Goal: Task Accomplishment & Management: Manage account settings

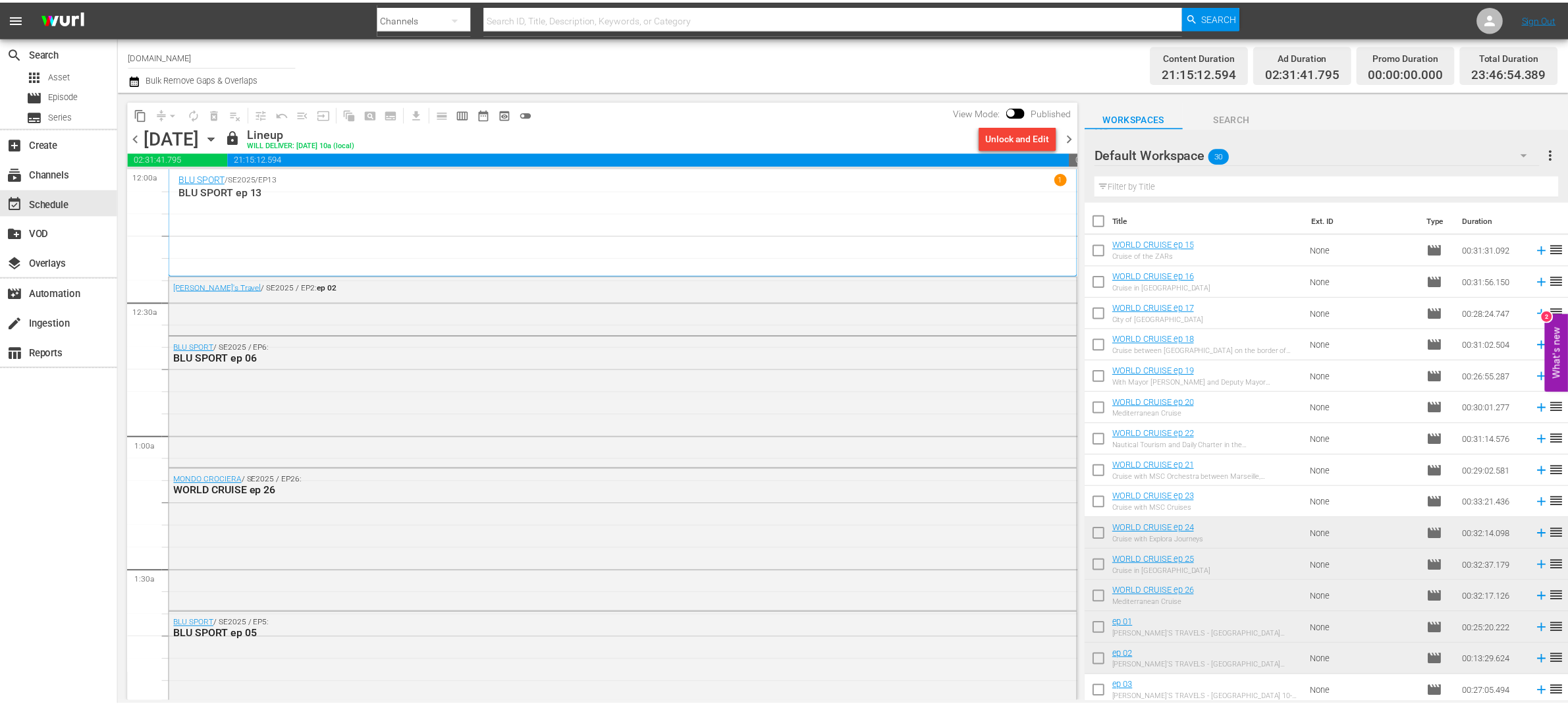
scroll to position [476, 0]
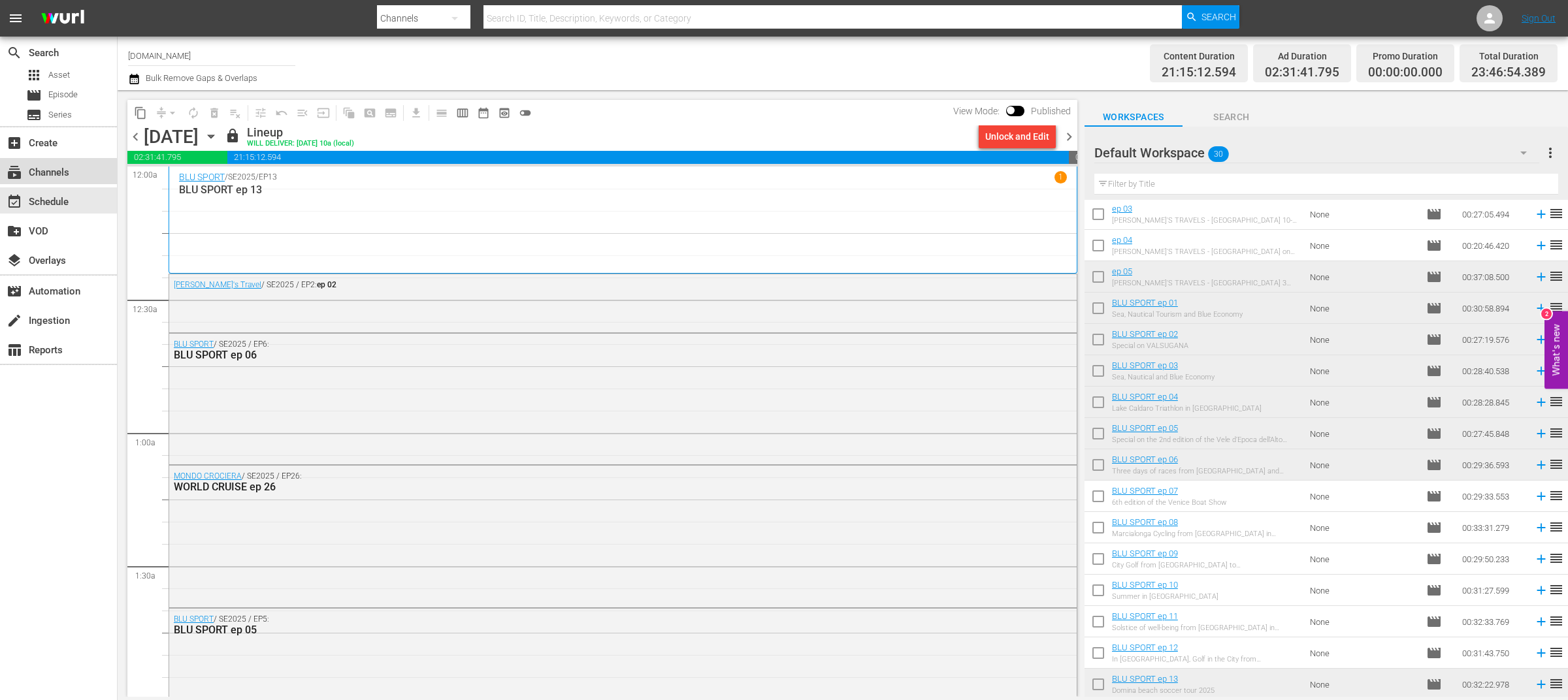
click at [55, 174] on div "subscriptions Channels" at bounding box center [36, 170] width 73 height 12
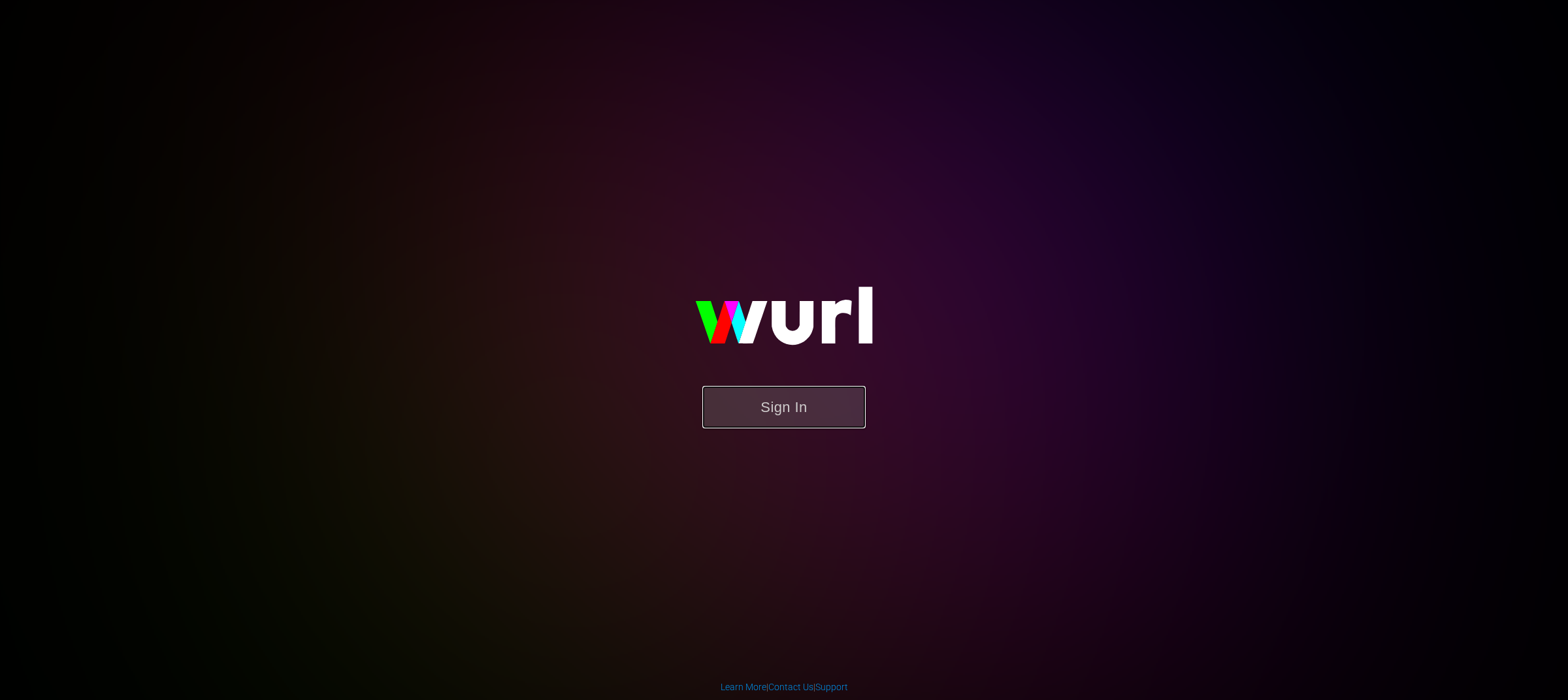
click at [831, 411] on button "Sign In" at bounding box center [784, 407] width 163 height 43
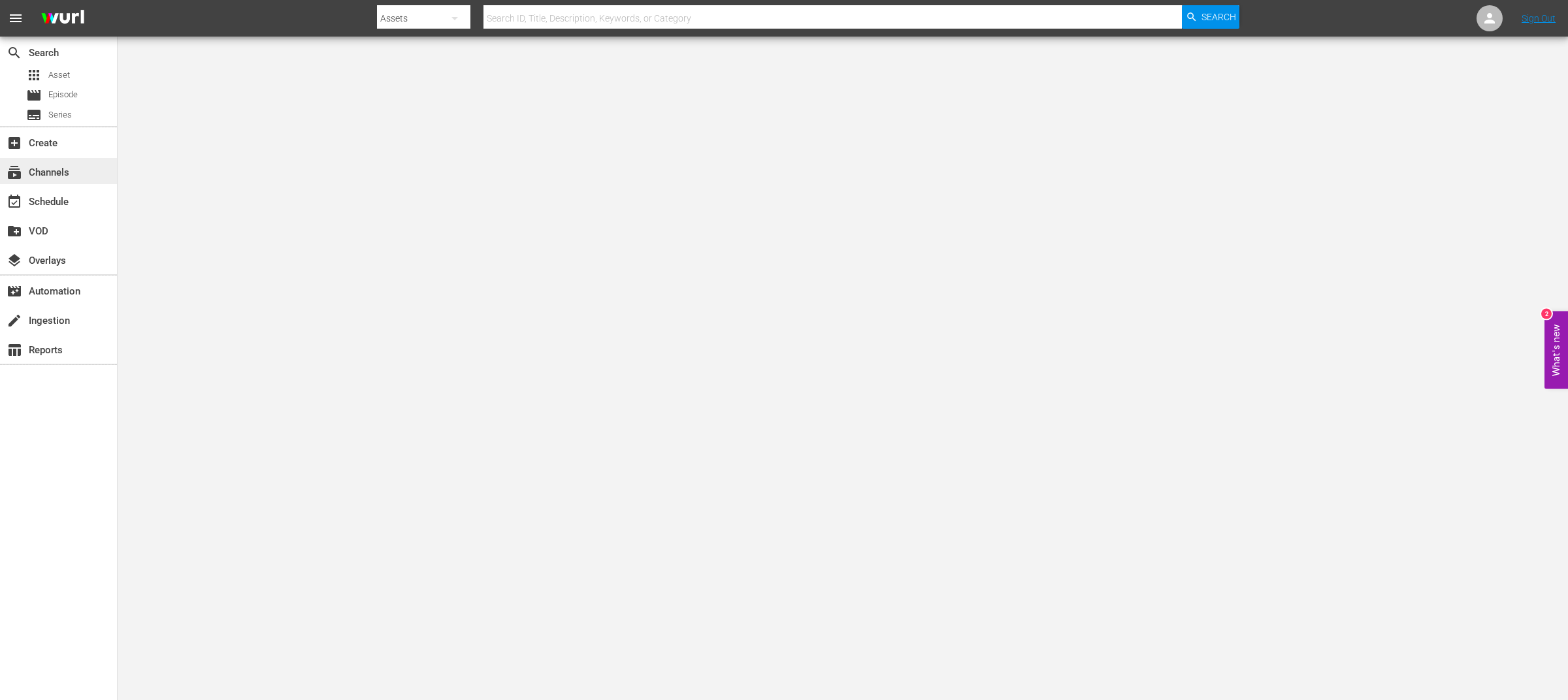
click at [74, 171] on div "subscriptions Channels" at bounding box center [59, 171] width 117 height 26
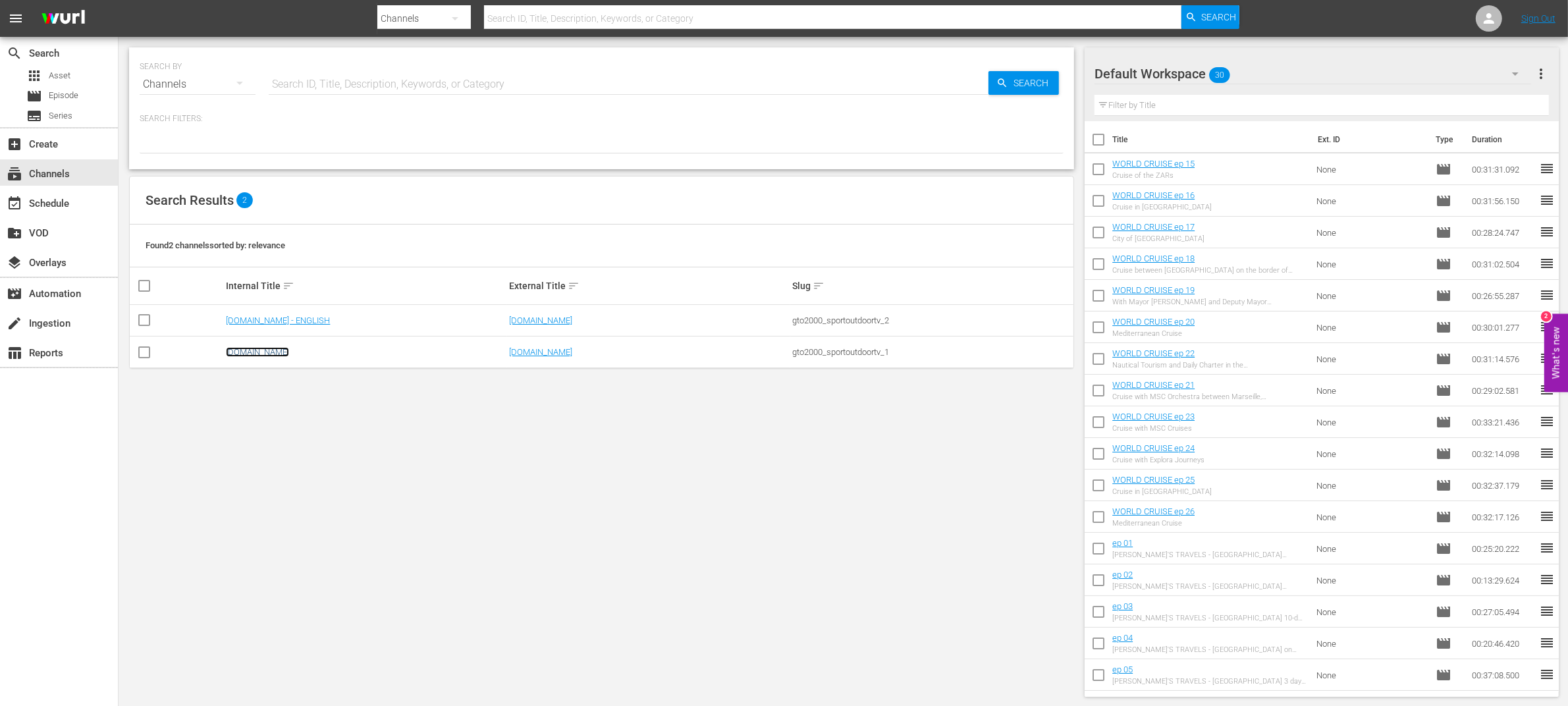
click at [266, 357] on link "[DOMAIN_NAME]" at bounding box center [257, 351] width 63 height 10
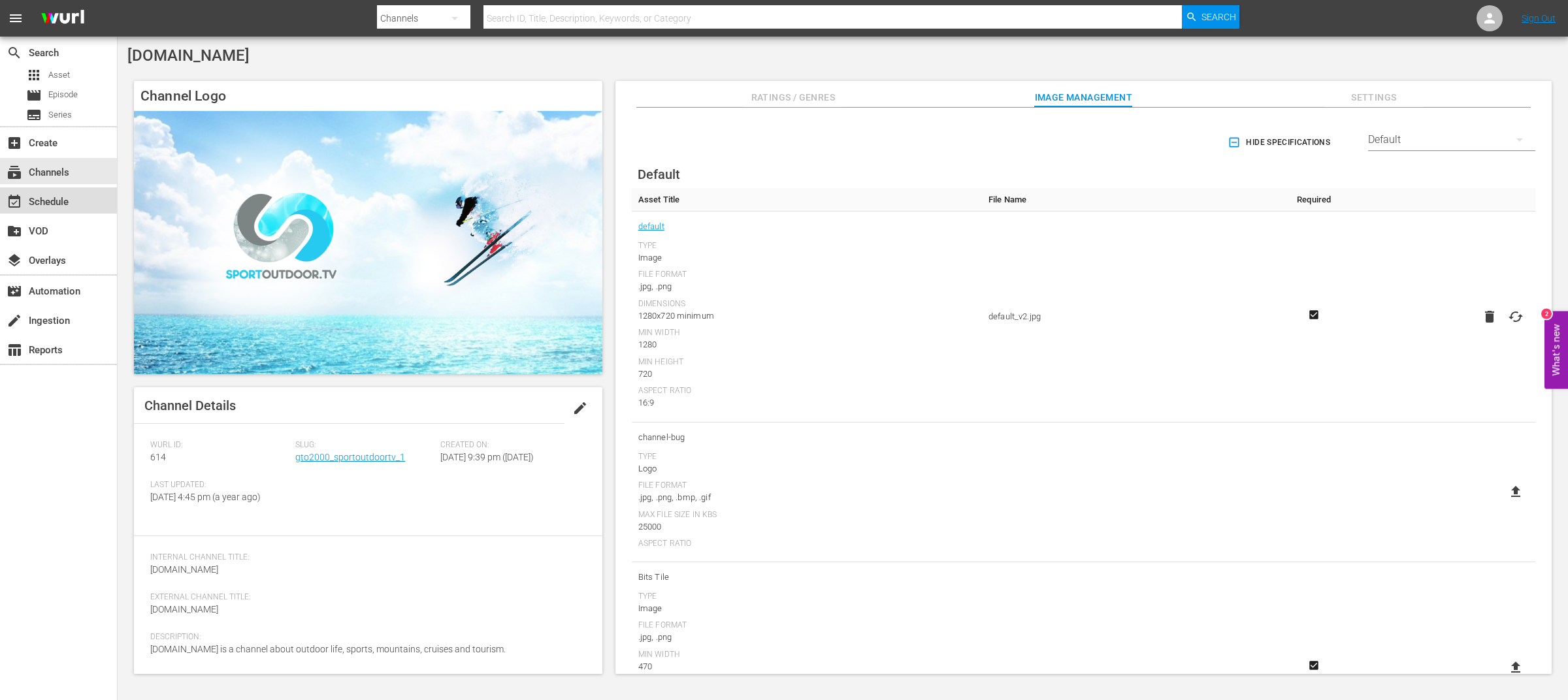
click at [59, 202] on div "event_available Schedule" at bounding box center [36, 200] width 73 height 12
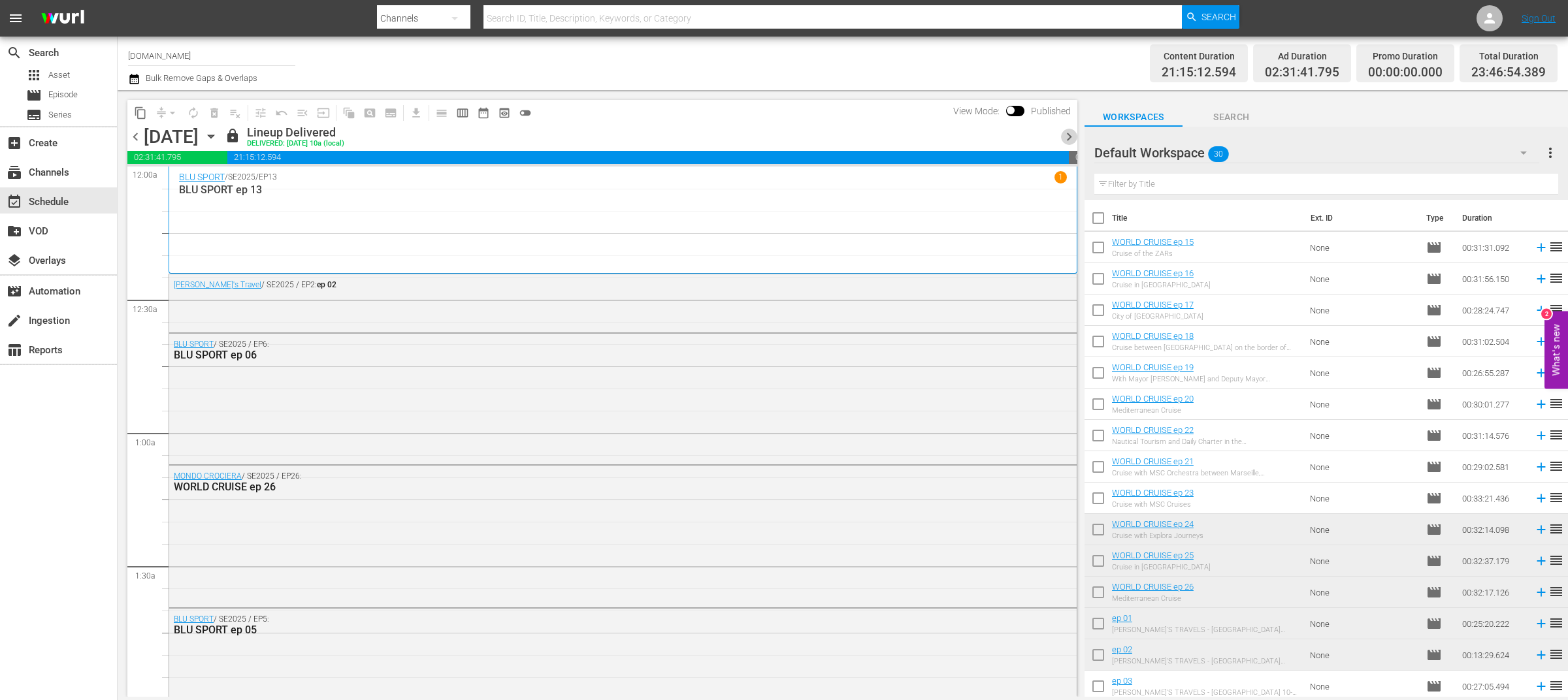
click at [1069, 141] on span "chevron_right" at bounding box center [1069, 137] width 16 height 16
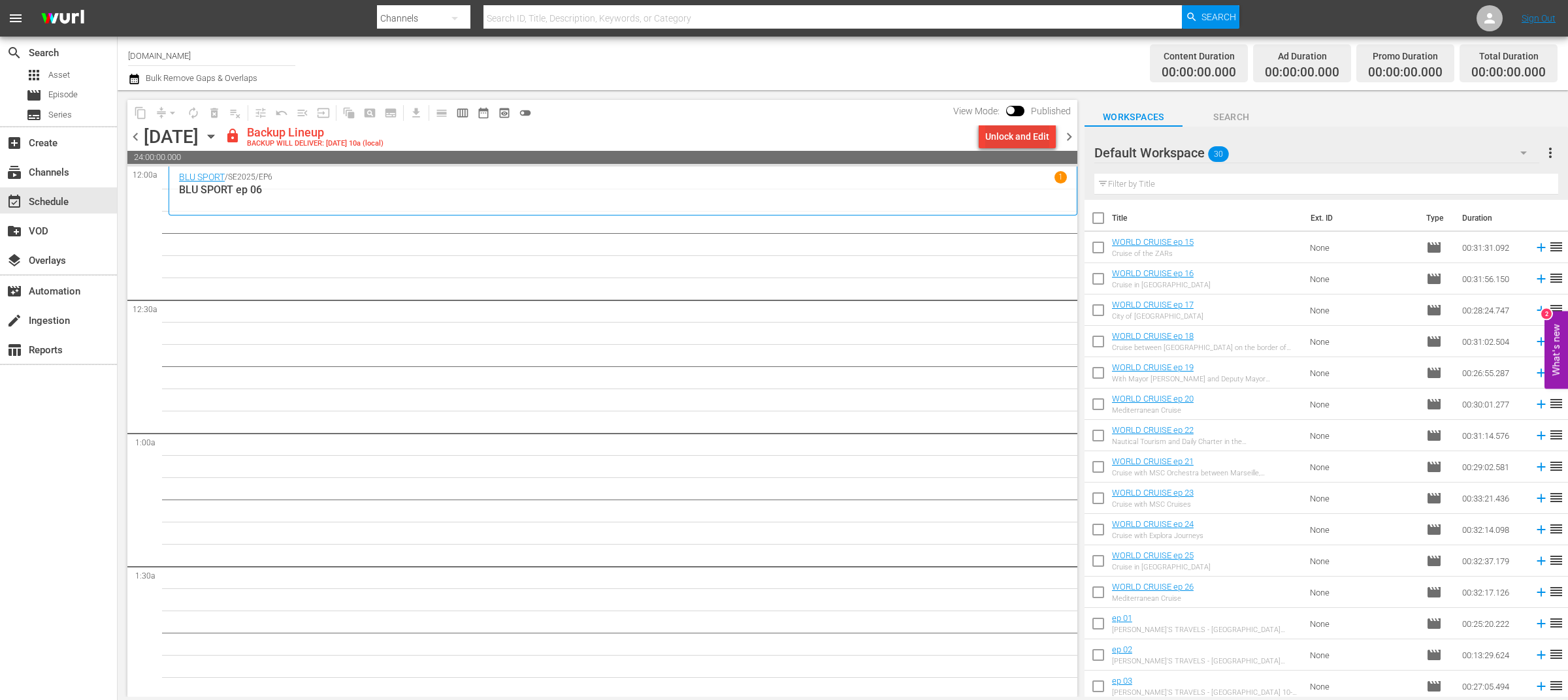
click at [1035, 143] on div "Unlock and Edit" at bounding box center [1017, 137] width 64 height 24
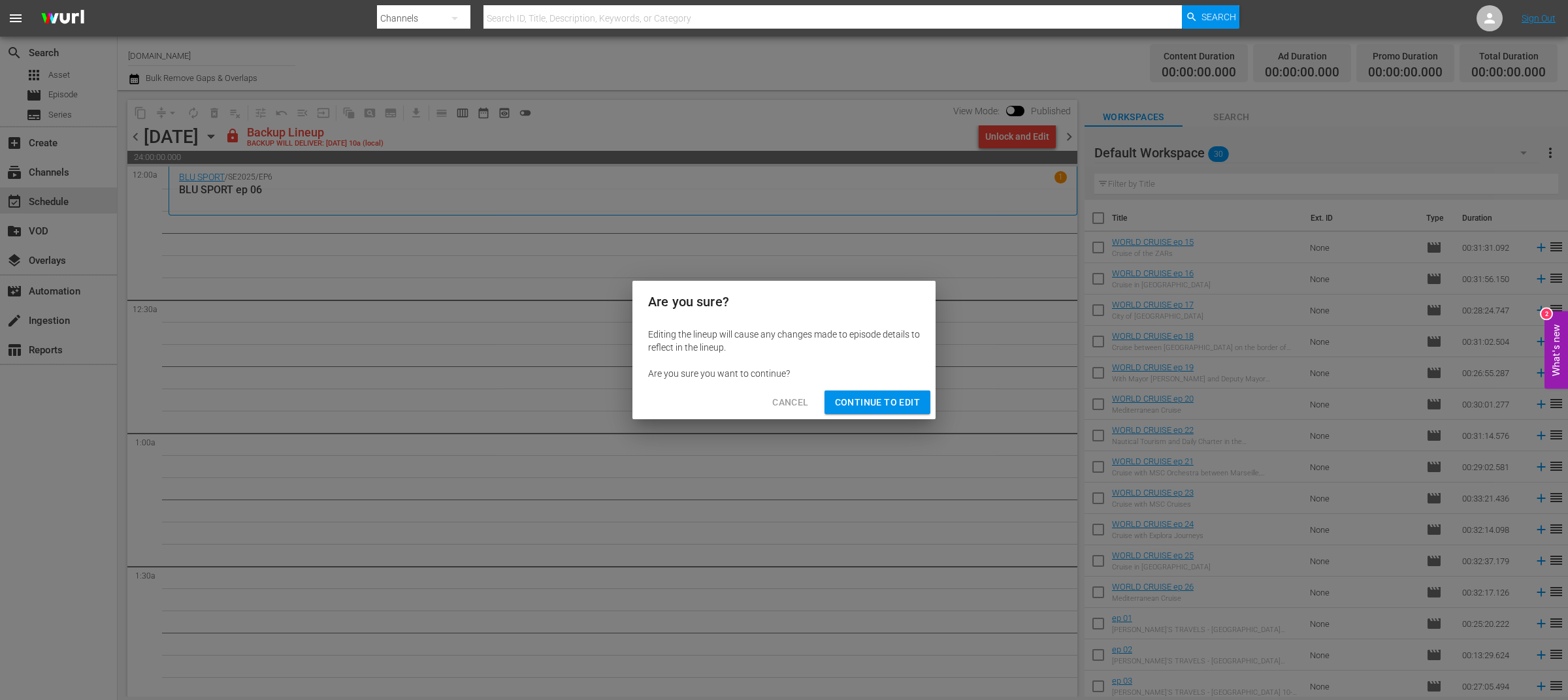
click at [911, 407] on span "Continue to Edit" at bounding box center [877, 402] width 85 height 16
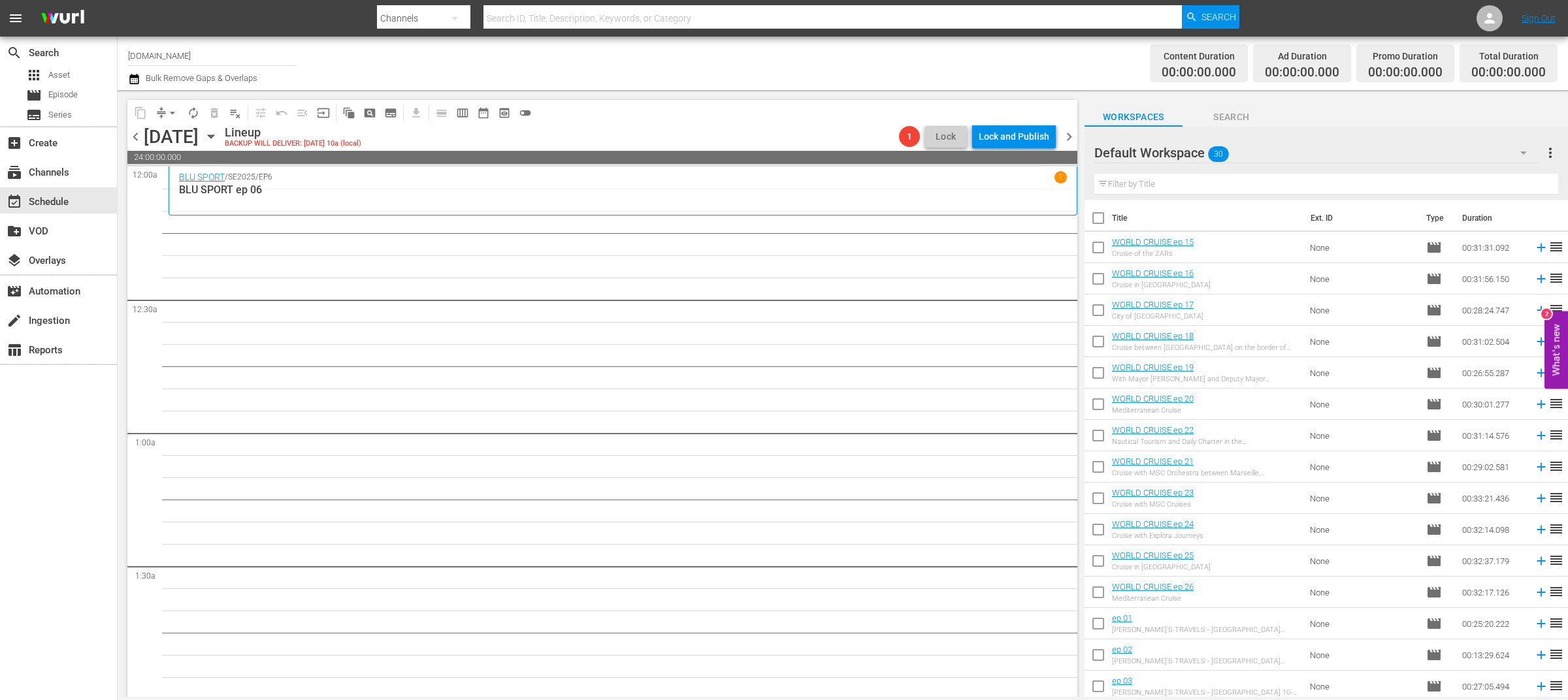
click at [131, 135] on span "chevron_left" at bounding box center [135, 137] width 16 height 16
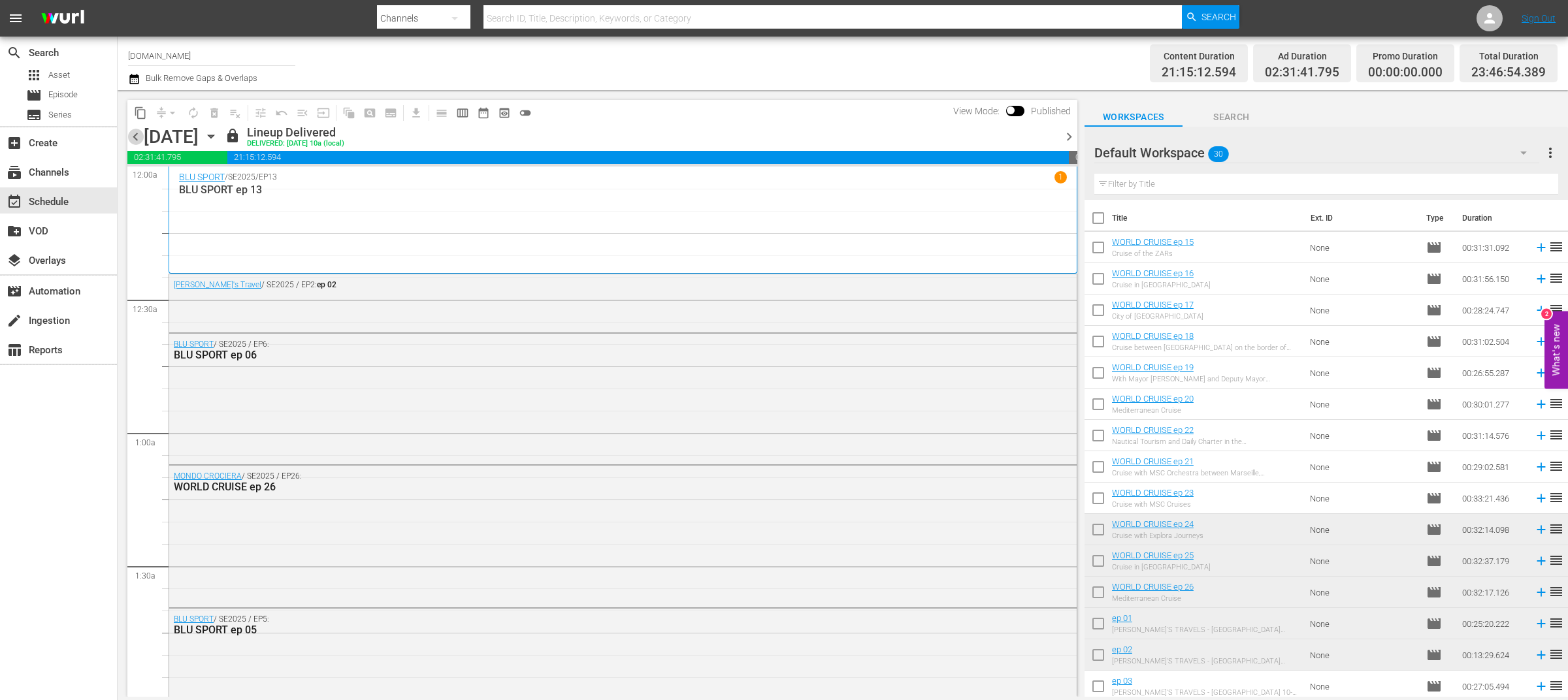
click at [131, 135] on span "chevron_left" at bounding box center [135, 137] width 16 height 16
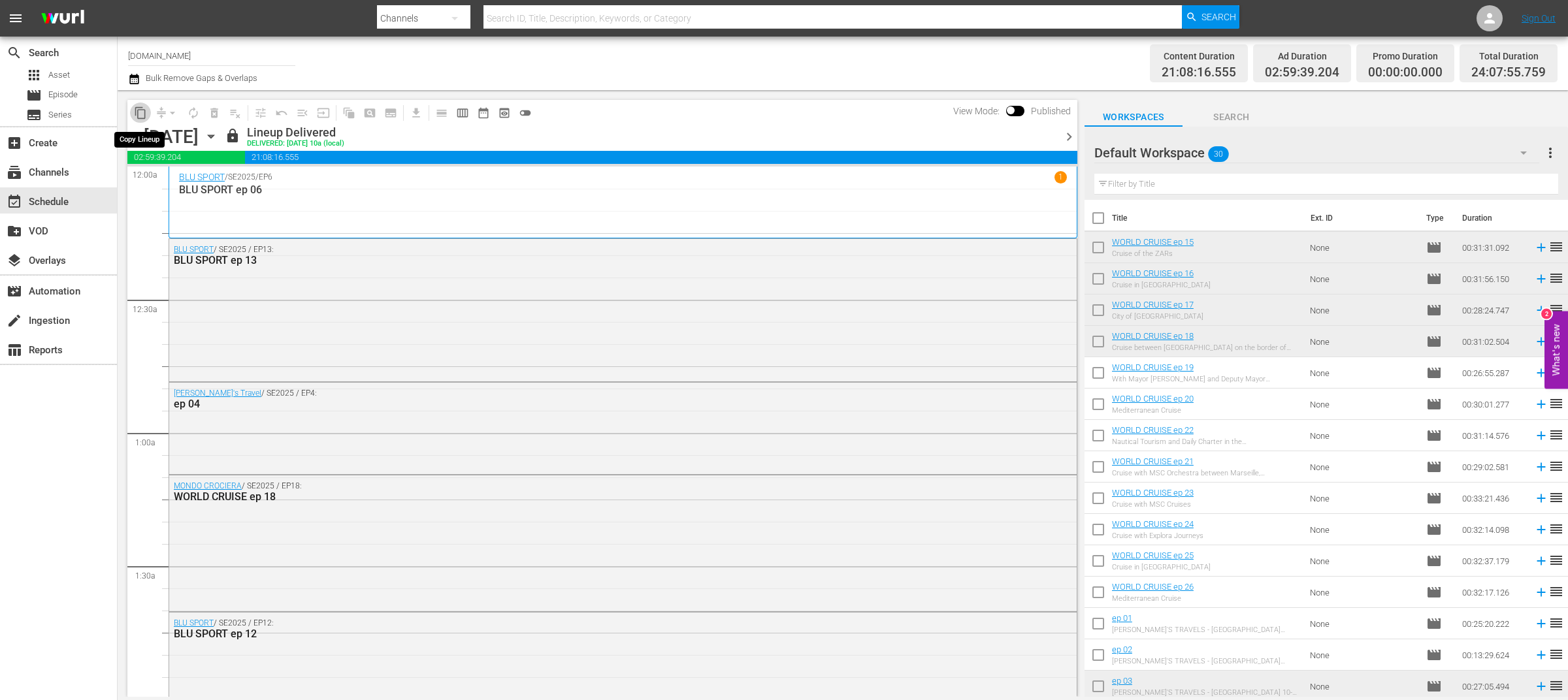
click at [139, 117] on span "content_copy" at bounding box center [141, 113] width 13 height 13
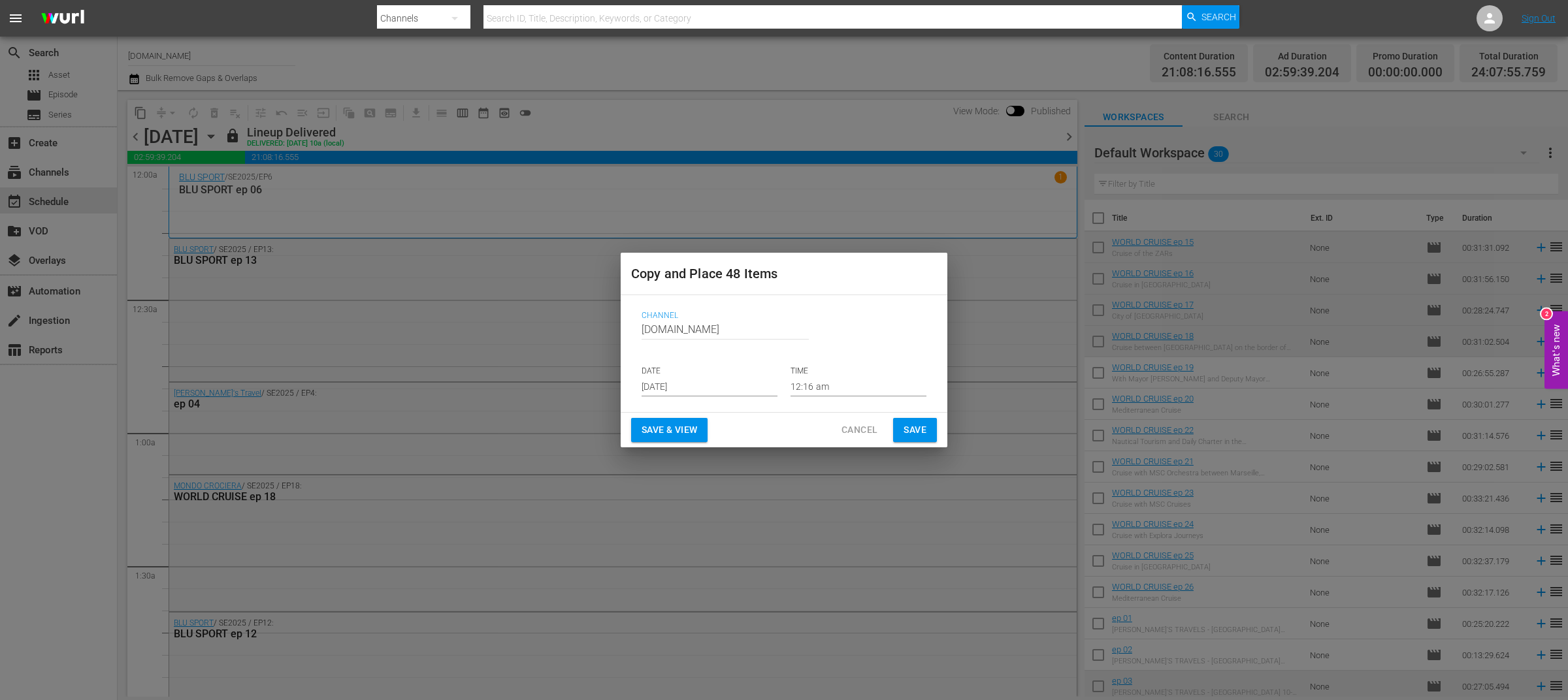
click at [718, 383] on input "Sep 6th 2025" at bounding box center [709, 386] width 136 height 20
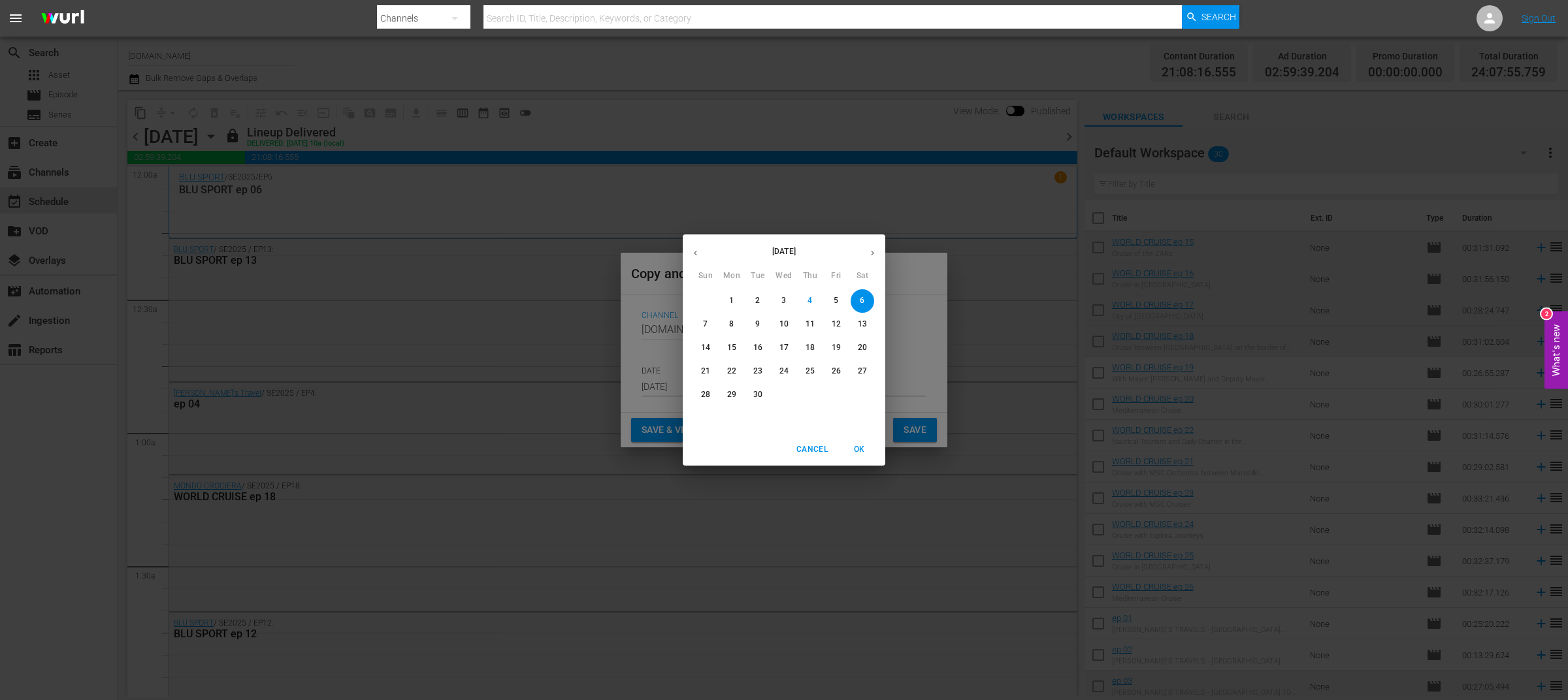
click at [836, 300] on p "5" at bounding box center [835, 300] width 5 height 11
type input "Sep 5th 2025"
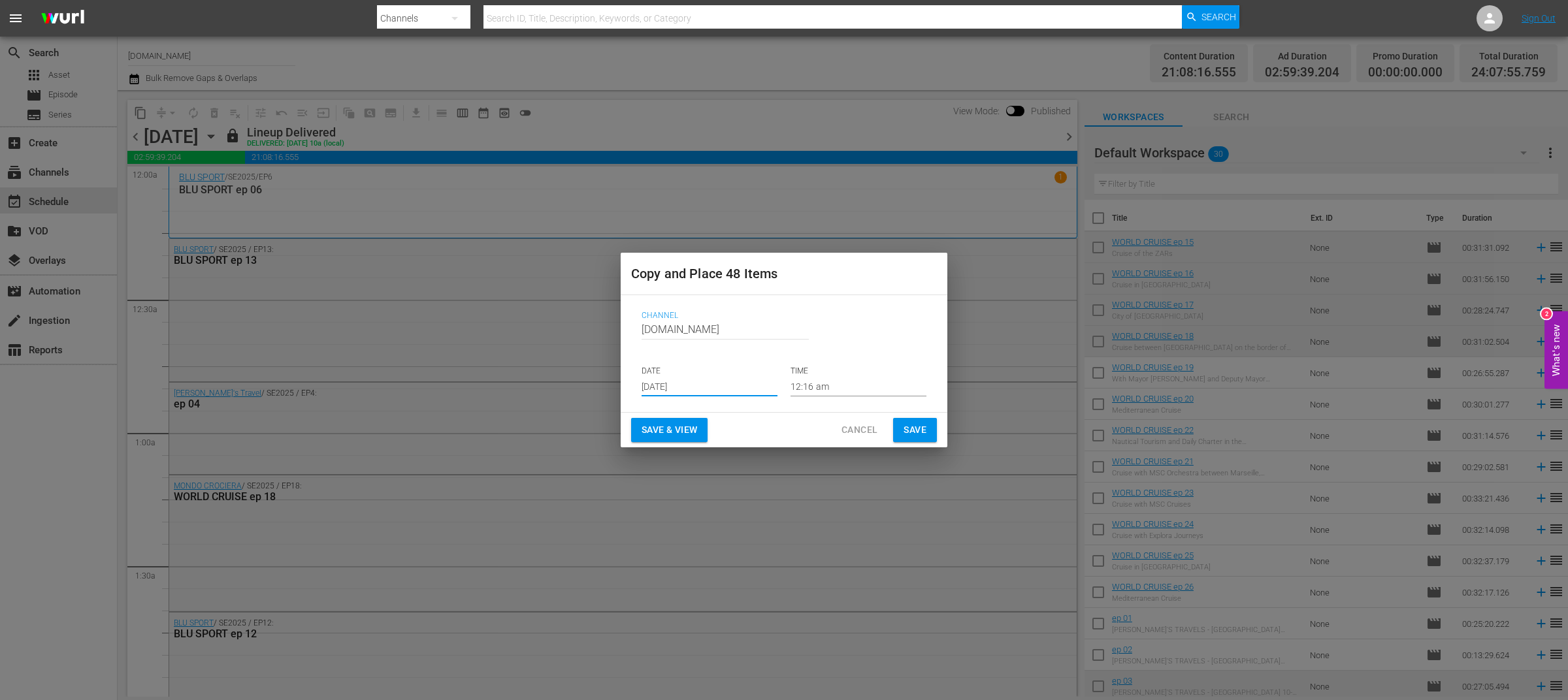
click at [667, 434] on span "Save & View" at bounding box center [669, 430] width 55 height 16
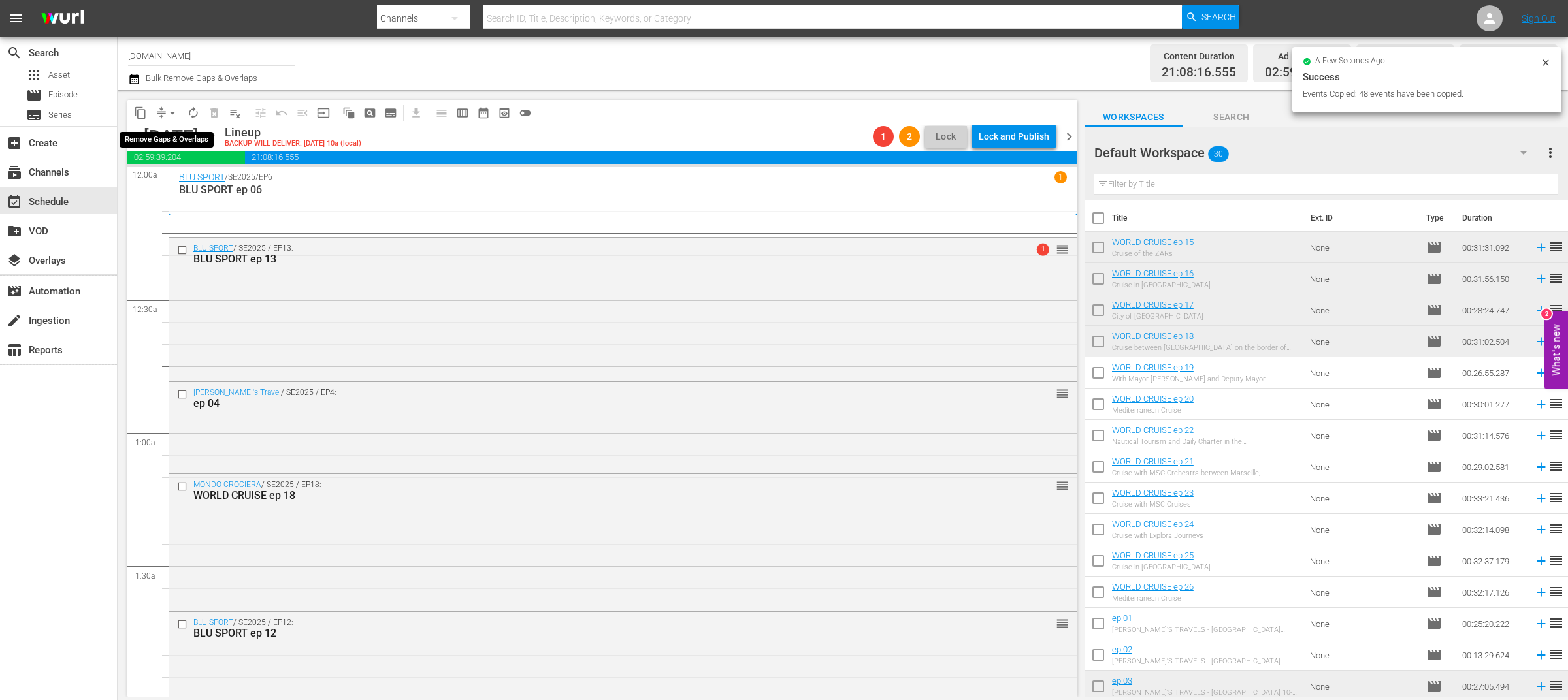
click at [159, 112] on span "compress" at bounding box center [161, 113] width 13 height 13
click at [177, 114] on span "arrow_drop_down" at bounding box center [172, 113] width 13 height 13
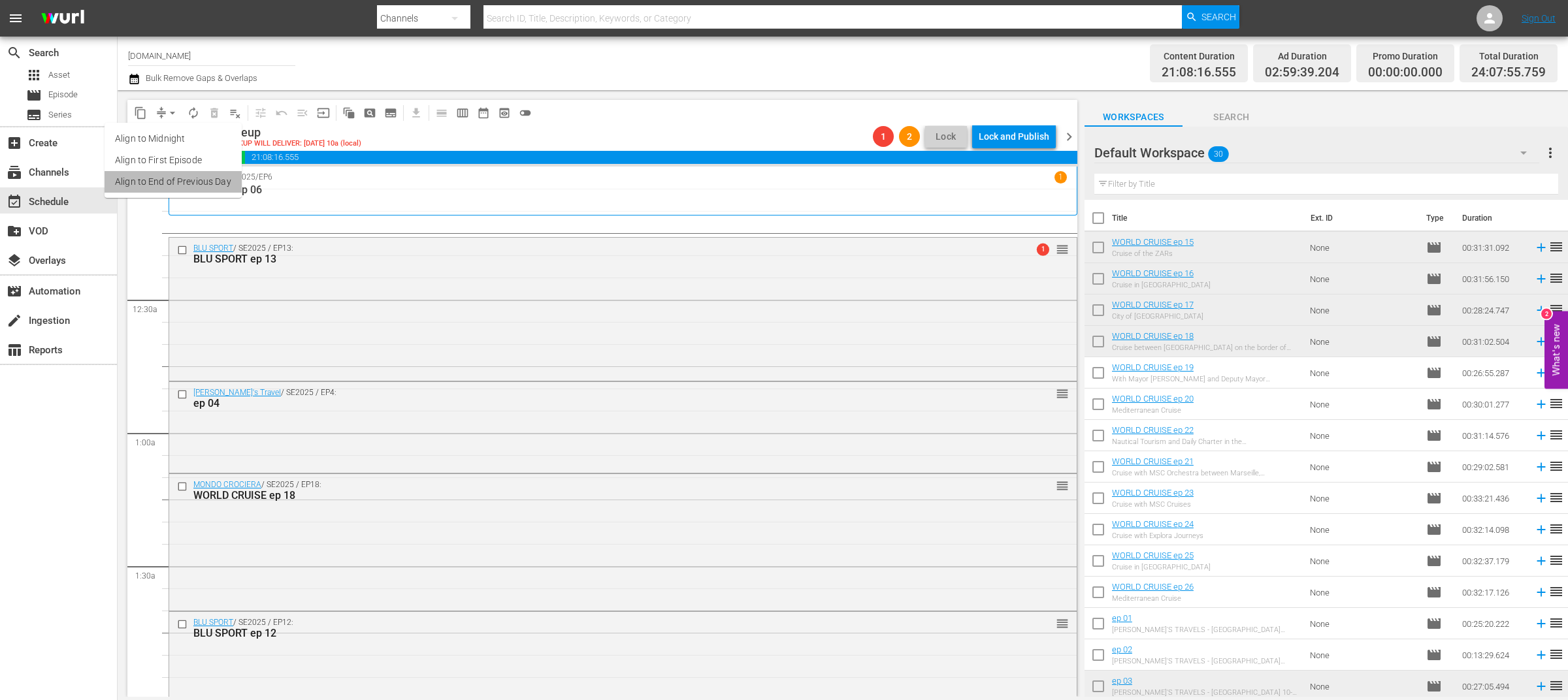
click at [177, 179] on li "Align to End of Previous Day" at bounding box center [173, 181] width 137 height 22
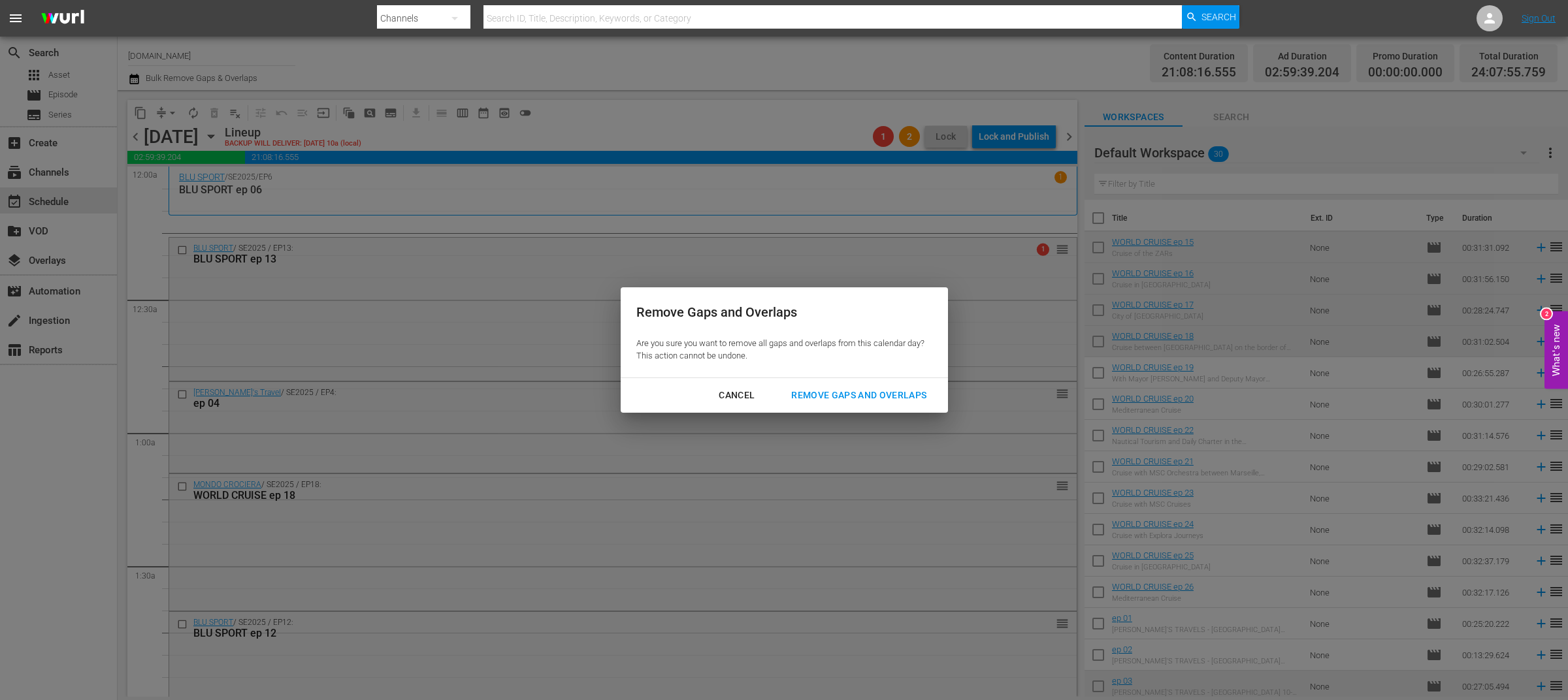
click at [829, 398] on div "Remove Gaps and Overlaps" at bounding box center [858, 395] width 156 height 16
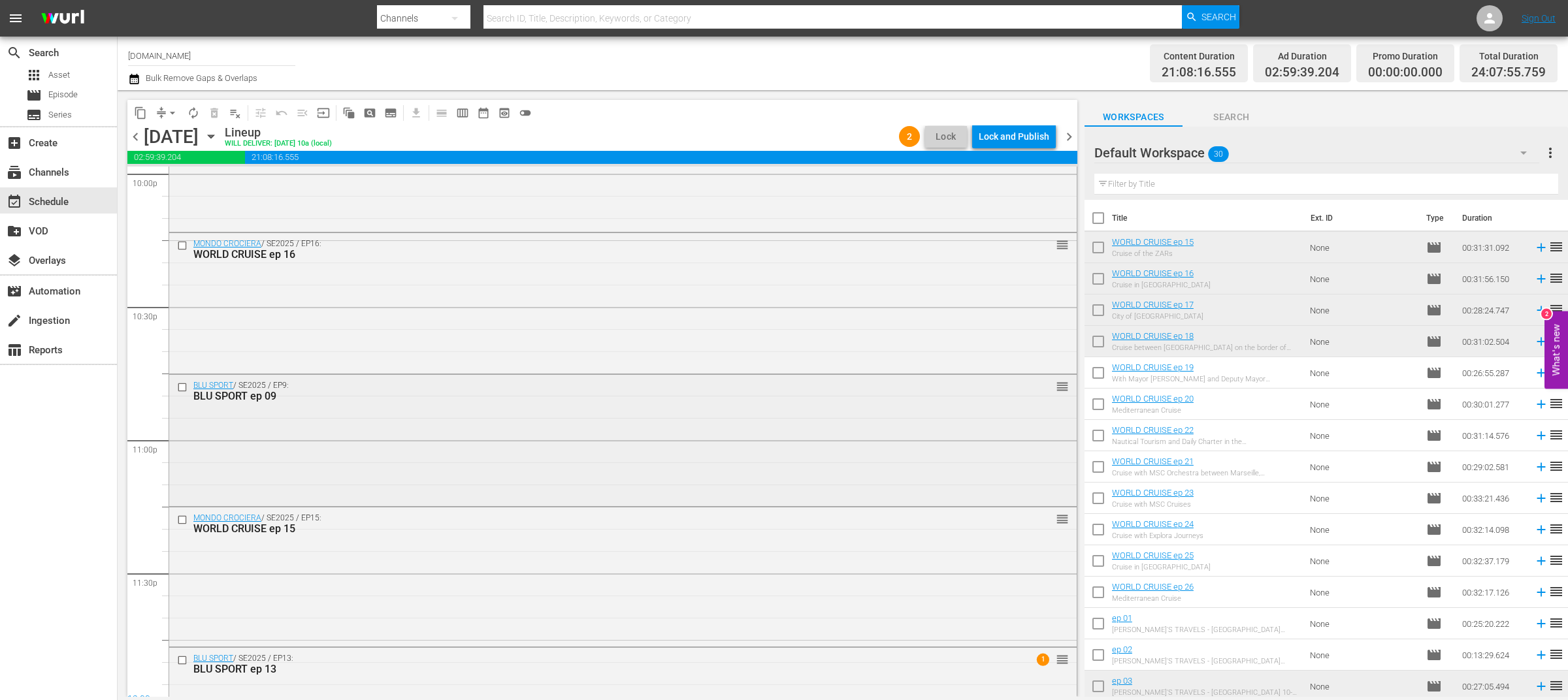
scroll to position [5946, 0]
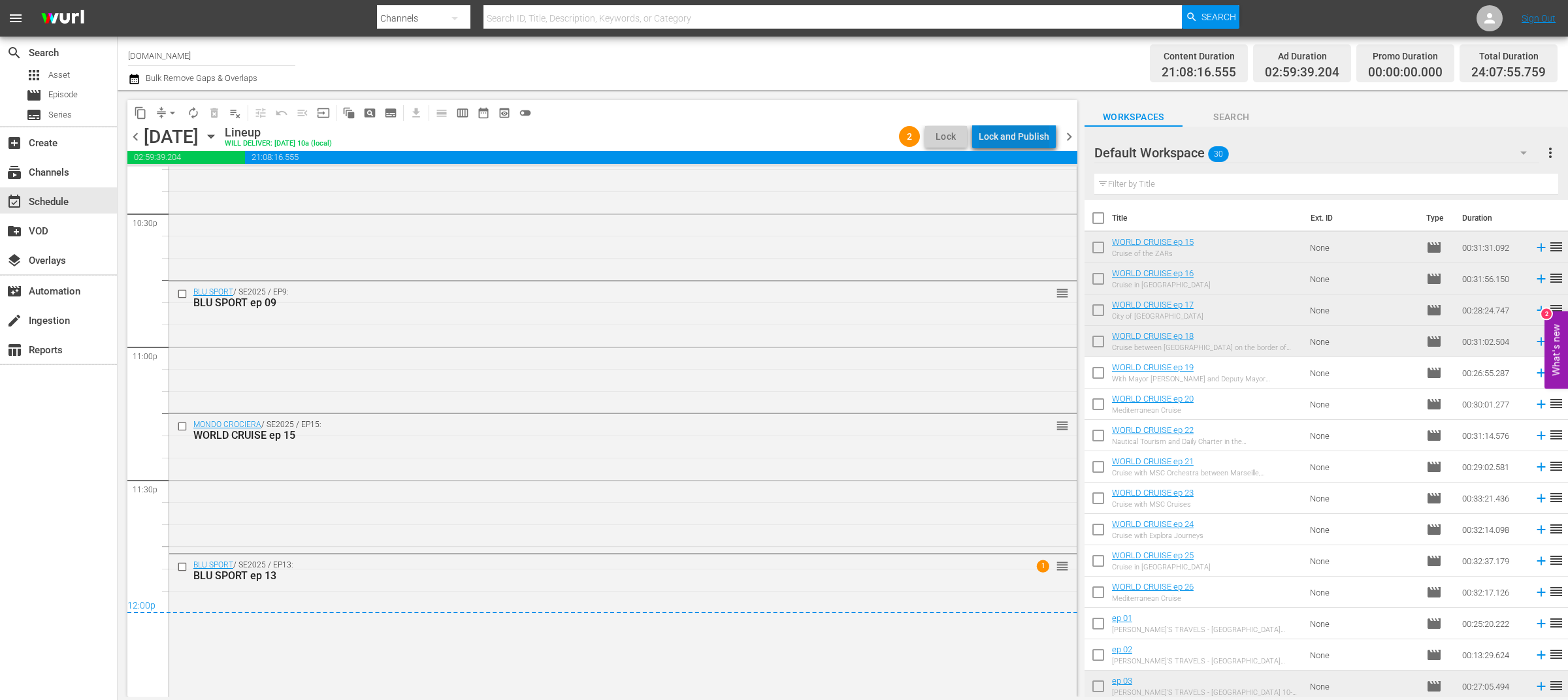
click at [1025, 131] on div "Lock and Publish" at bounding box center [1014, 137] width 70 height 24
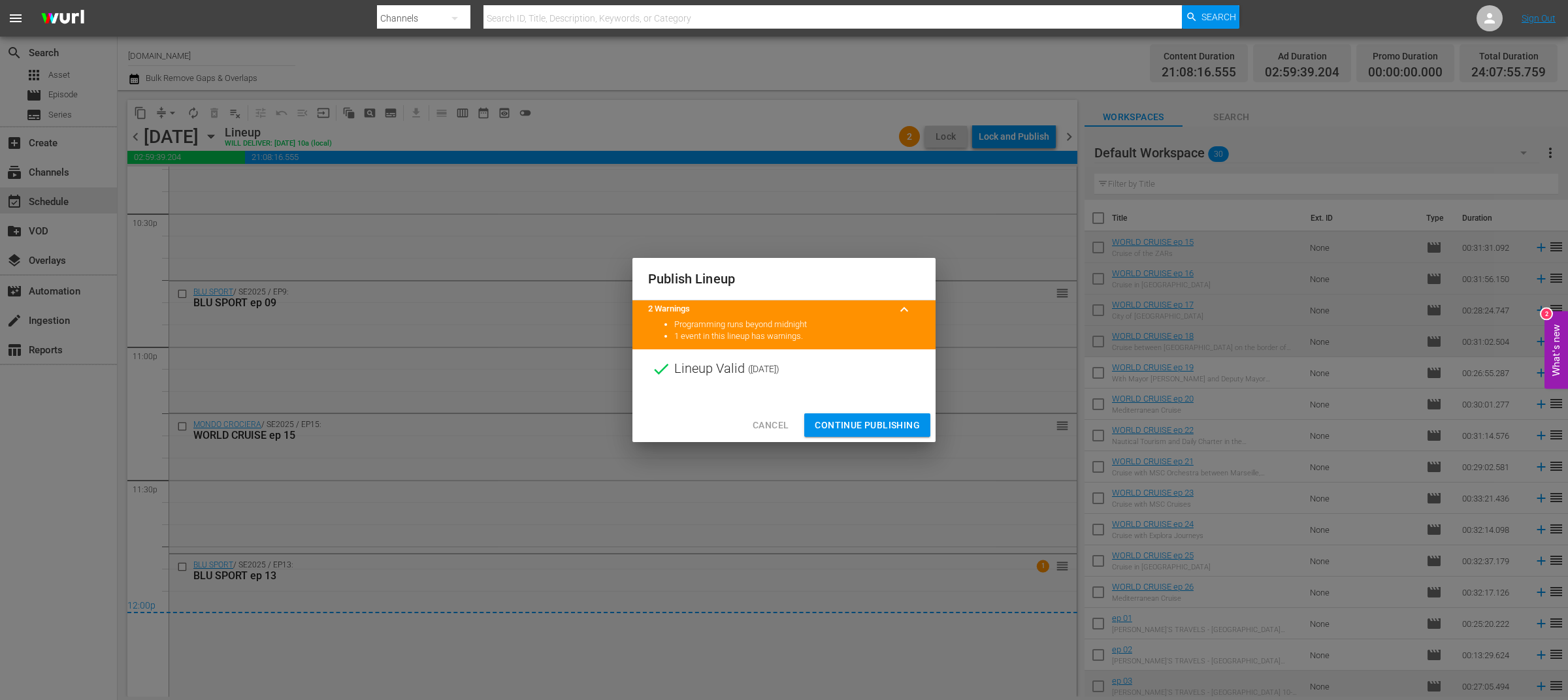
click at [902, 431] on span "Continue Publishing" at bounding box center [867, 425] width 105 height 16
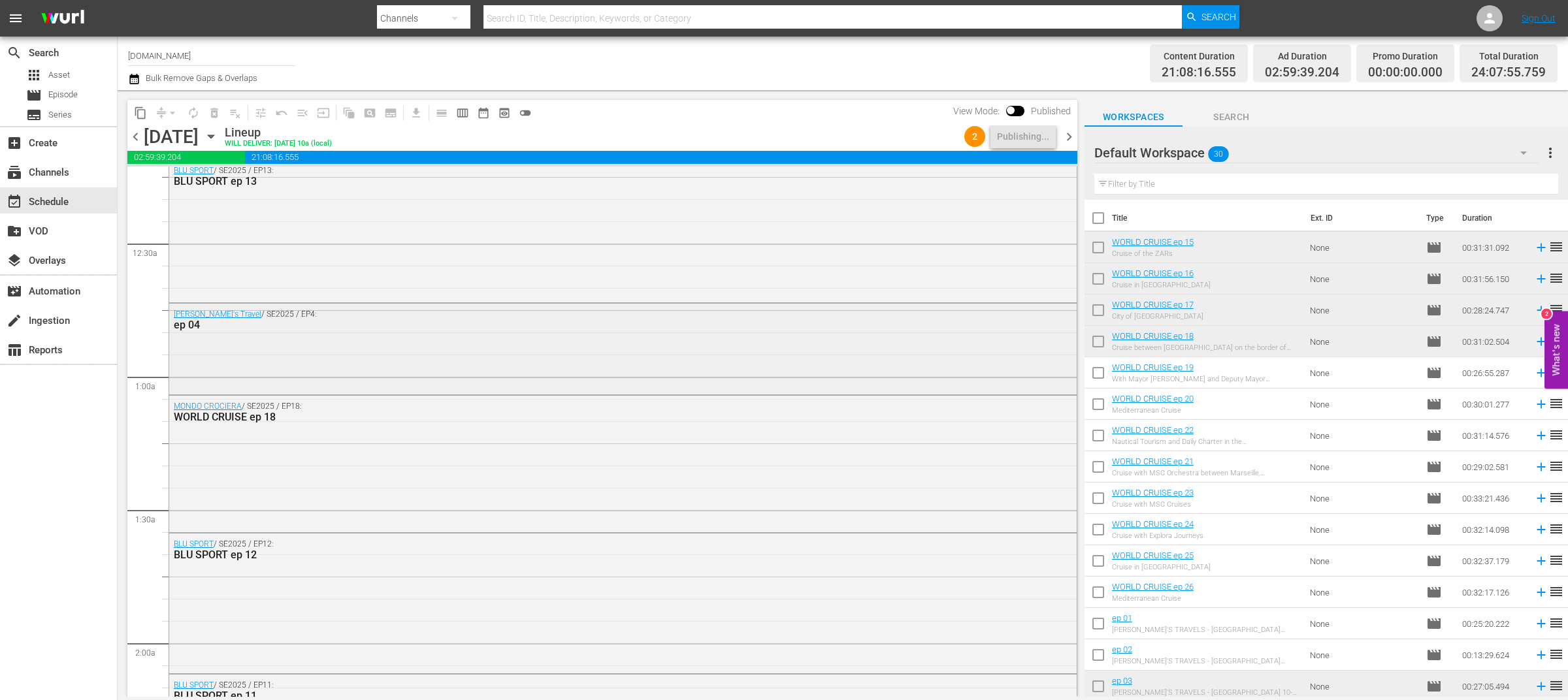
scroll to position [0, 0]
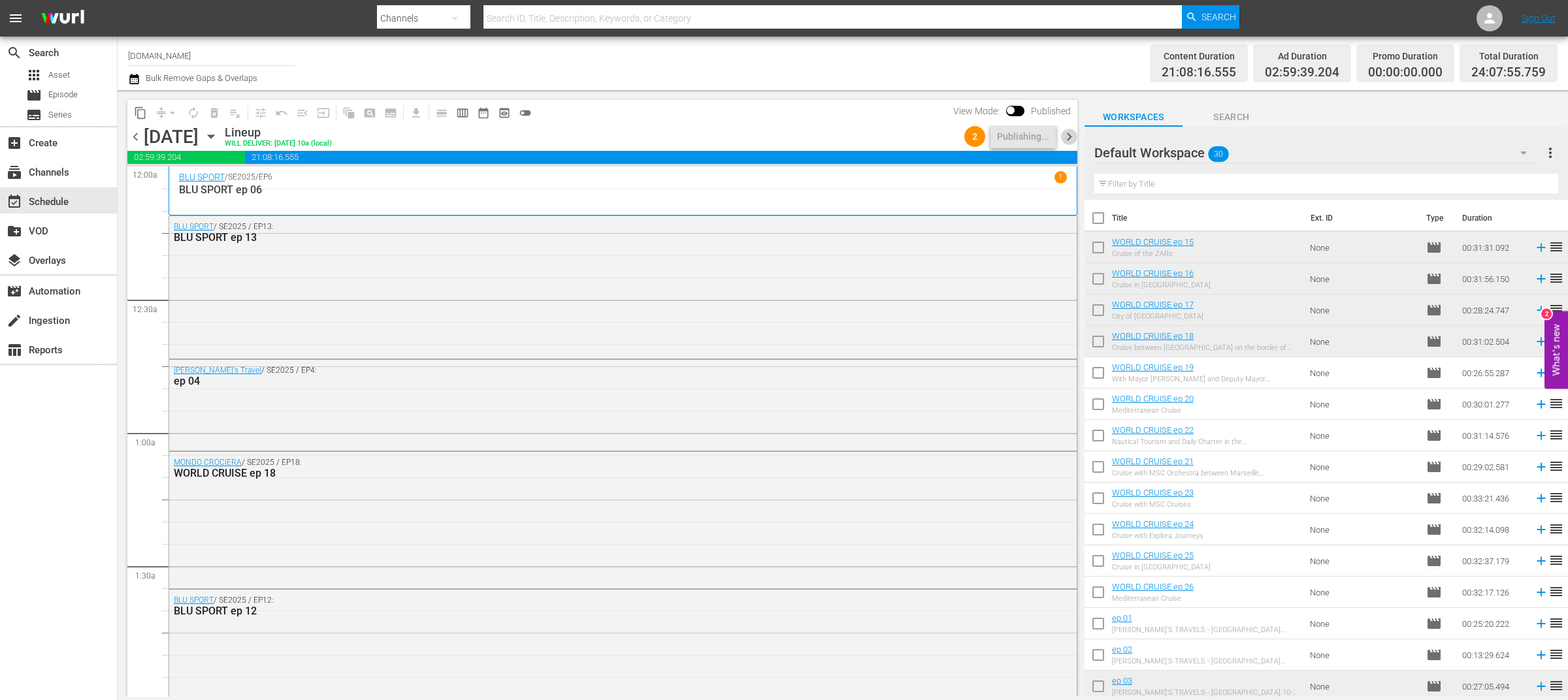
click at [1073, 139] on span "chevron_right" at bounding box center [1069, 137] width 16 height 16
